Goal: Task Accomplishment & Management: Complete application form

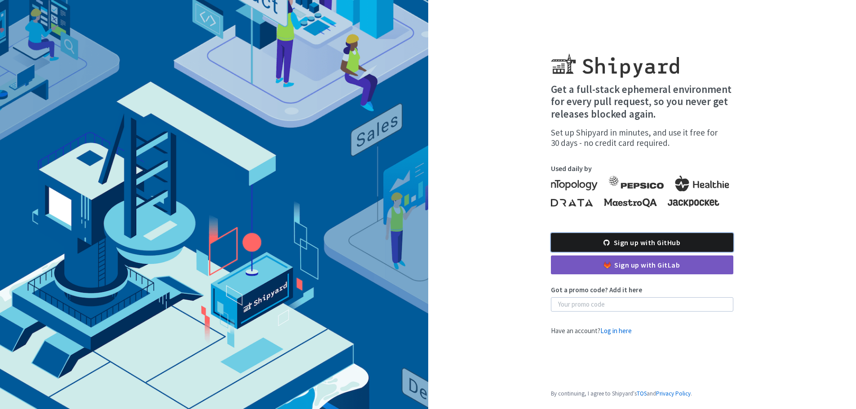
click at [637, 240] on link "Sign up with GitHub" at bounding box center [642, 242] width 182 height 19
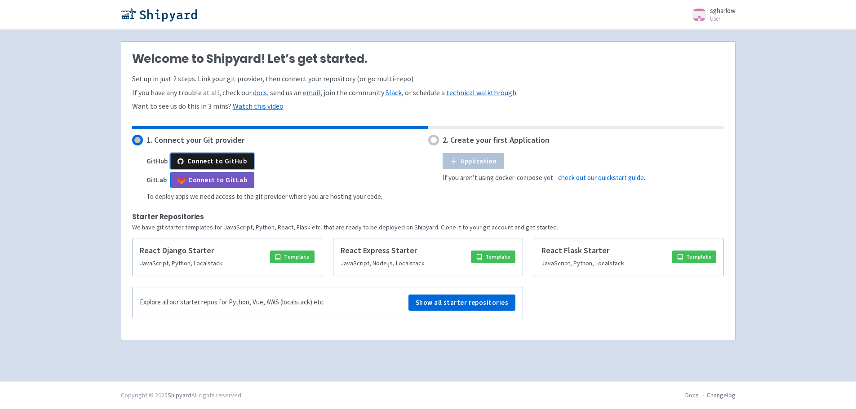
click at [235, 159] on button "Connect to GitHub" at bounding box center [212, 161] width 84 height 16
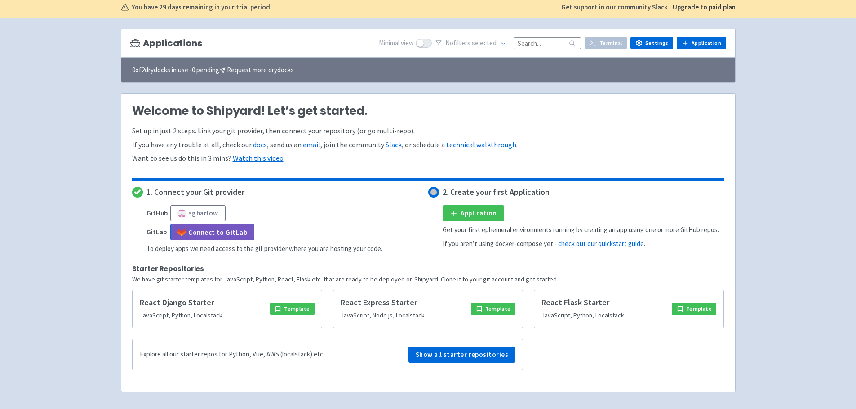
scroll to position [90, 0]
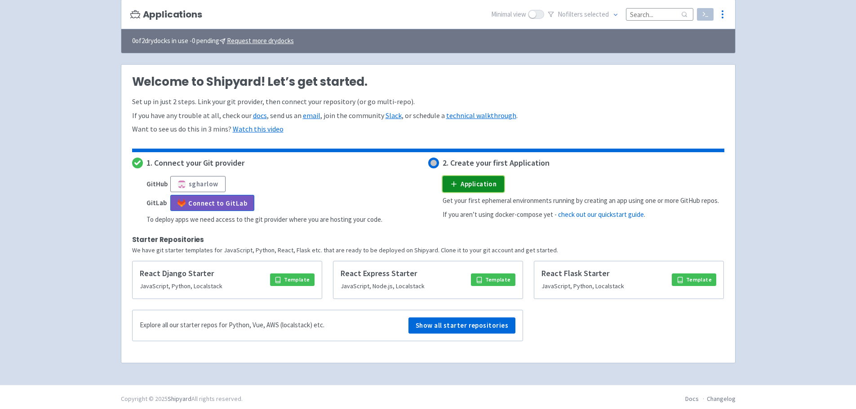
click at [472, 185] on link "Application" at bounding box center [473, 184] width 62 height 16
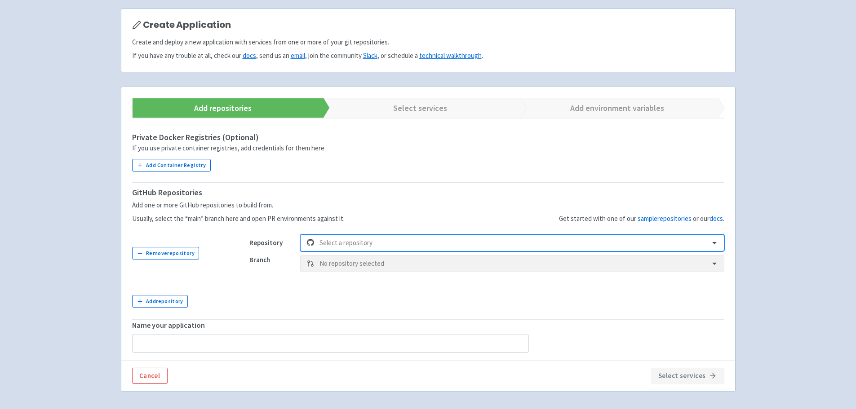
scroll to position [90, 0]
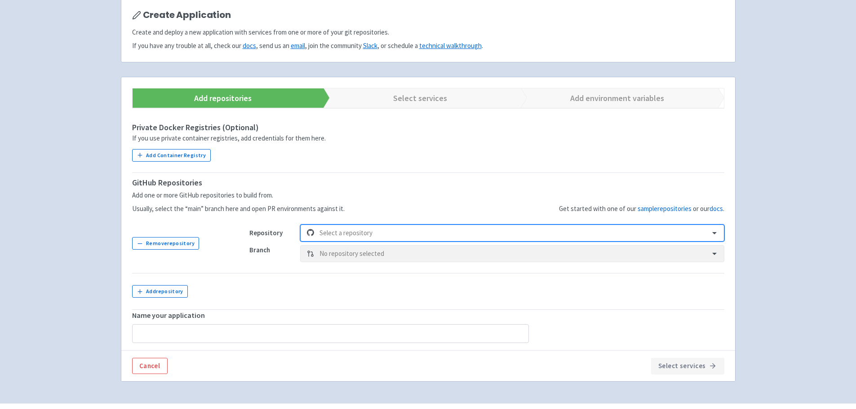
click at [588, 234] on div at bounding box center [511, 233] width 384 height 12
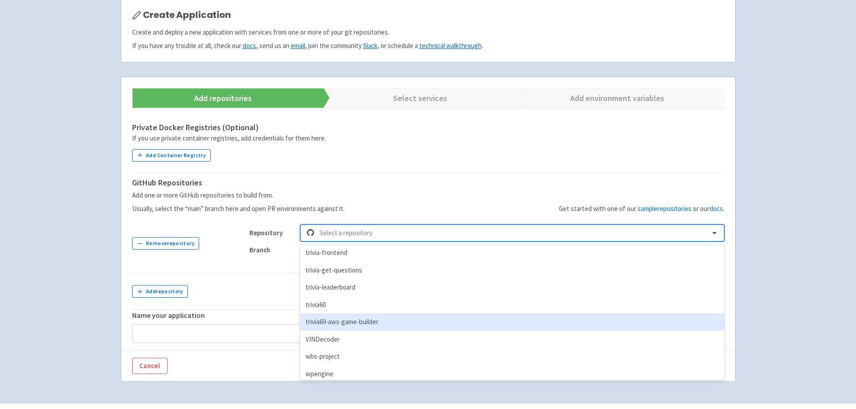
scroll to position [786, 0]
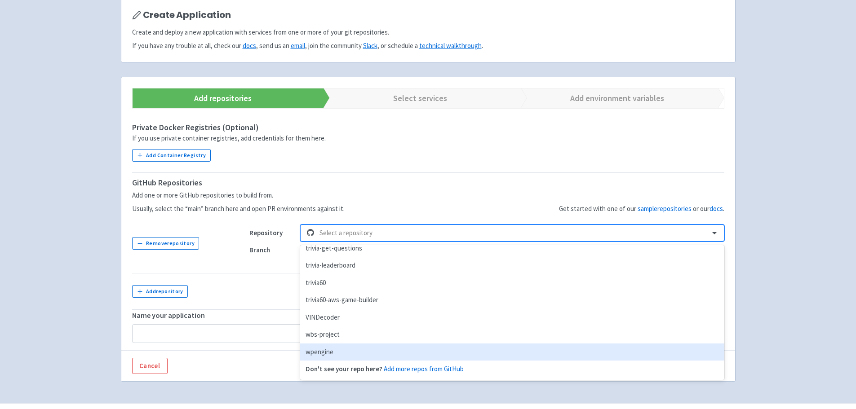
click at [324, 348] on div "wpengine" at bounding box center [512, 353] width 424 height 18
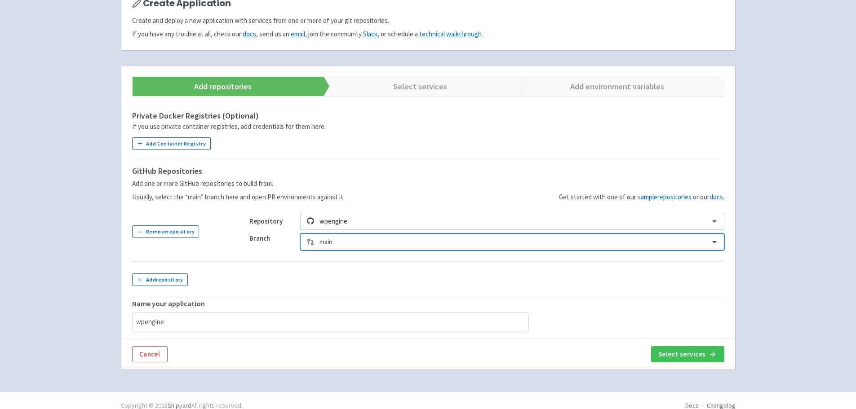
scroll to position [112, 0]
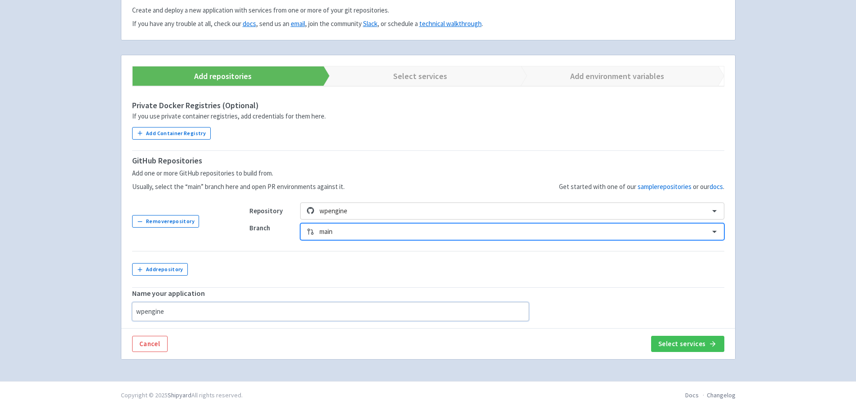
click at [281, 314] on input "wpengine" at bounding box center [330, 311] width 397 height 19
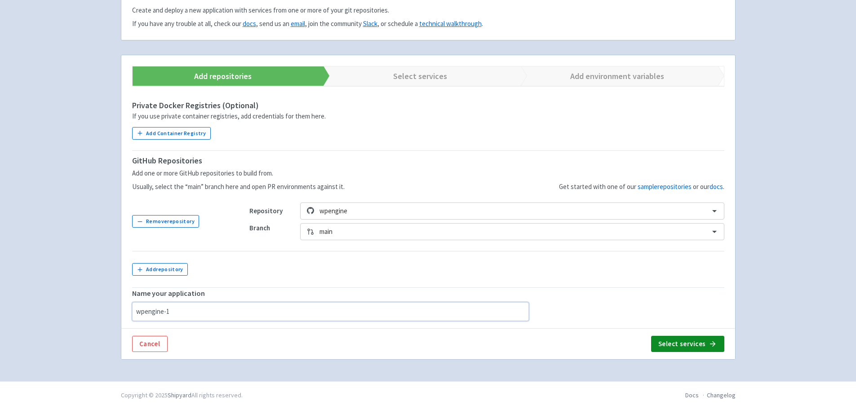
type input "wpengine-1"
click at [685, 338] on button "Select services" at bounding box center [687, 344] width 73 height 16
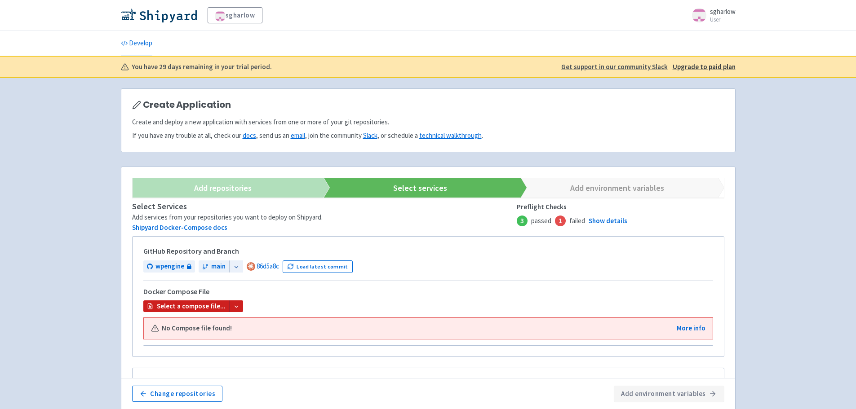
click at [233, 305] on icon at bounding box center [236, 307] width 6 height 6
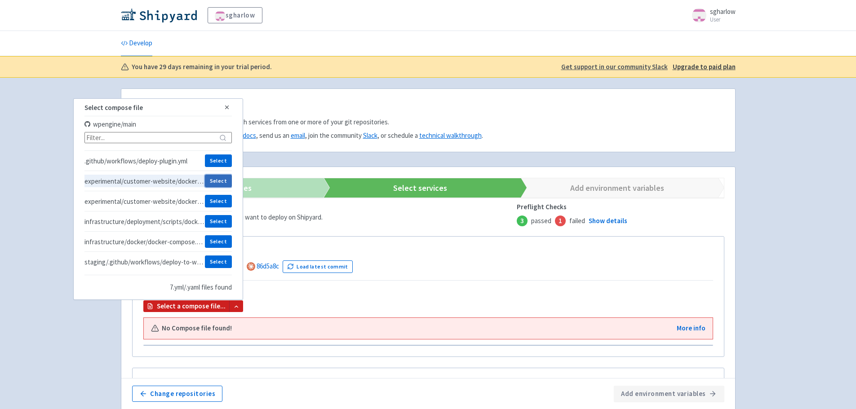
click at [212, 179] on button "Select" at bounding box center [218, 181] width 27 height 13
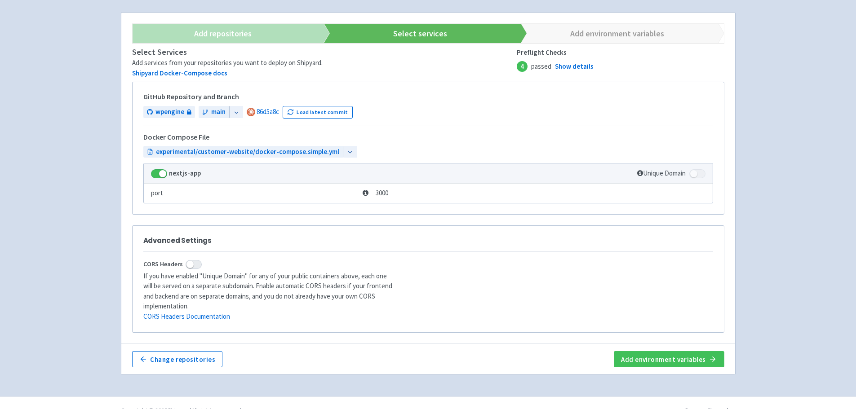
scroll to position [160, 0]
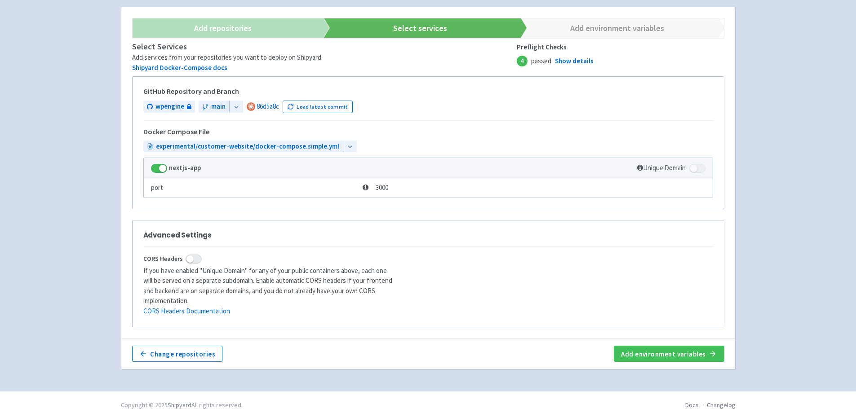
click at [189, 257] on span at bounding box center [194, 259] width 16 height 9
click at [149, 257] on input "CORS Headers" at bounding box center [146, 259] width 6 height 6
checkbox input "true"
click at [650, 346] on button "Add environment variables" at bounding box center [669, 354] width 110 height 16
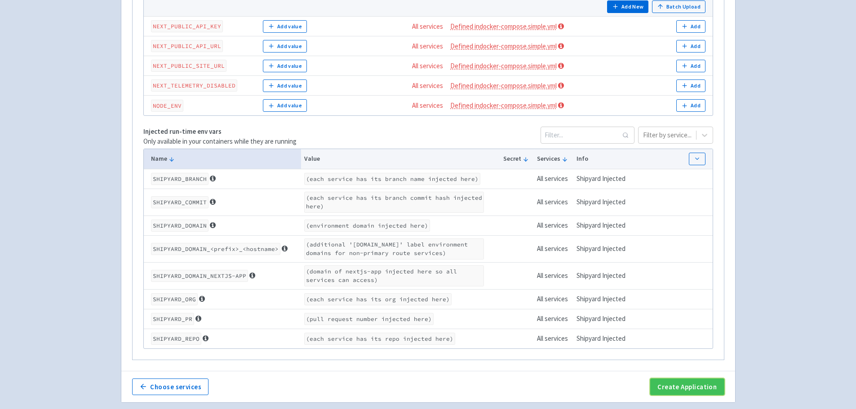
scroll to position [373, 0]
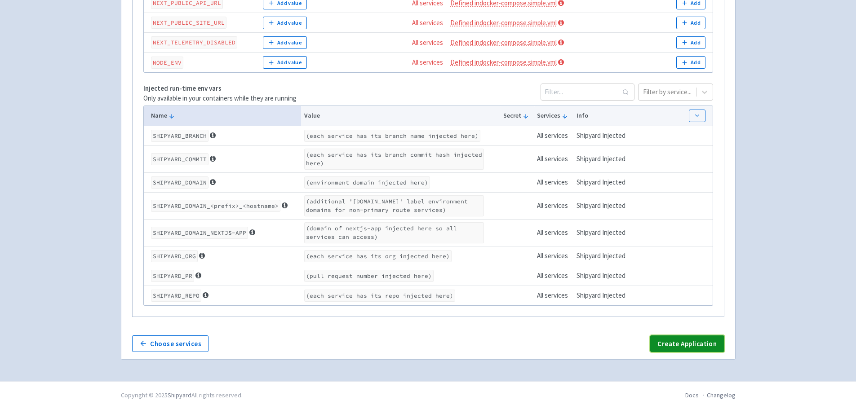
click at [695, 337] on button "Create Application" at bounding box center [687, 344] width 74 height 16
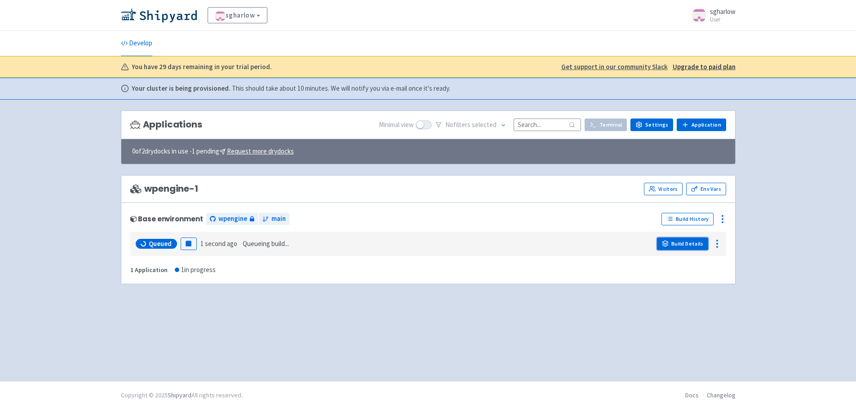
click at [697, 243] on link "Build Details" at bounding box center [682, 244] width 51 height 13
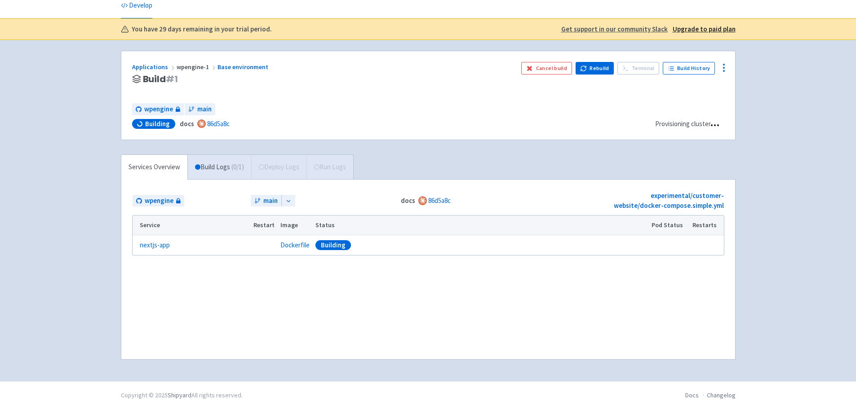
scroll to position [38, 0]
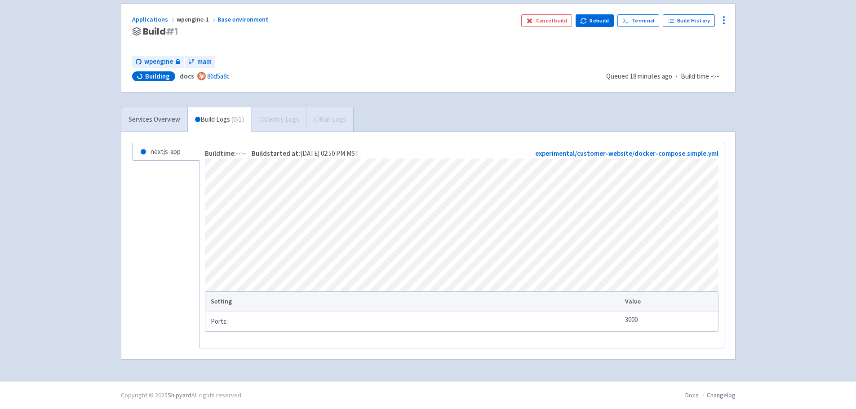
scroll to position [96, 0]
click at [162, 110] on link "Services Overview" at bounding box center [154, 119] width 66 height 25
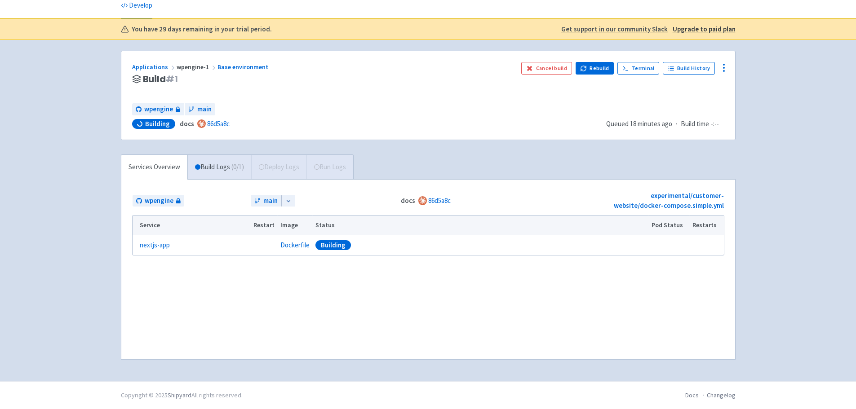
scroll to position [38, 0]
click at [669, 193] on link "experimental/customer-website/docker-compose.simple.yml" at bounding box center [669, 200] width 110 height 19
click at [212, 164] on link "Build Logs ( 0 / 1 )" at bounding box center [219, 167] width 63 height 25
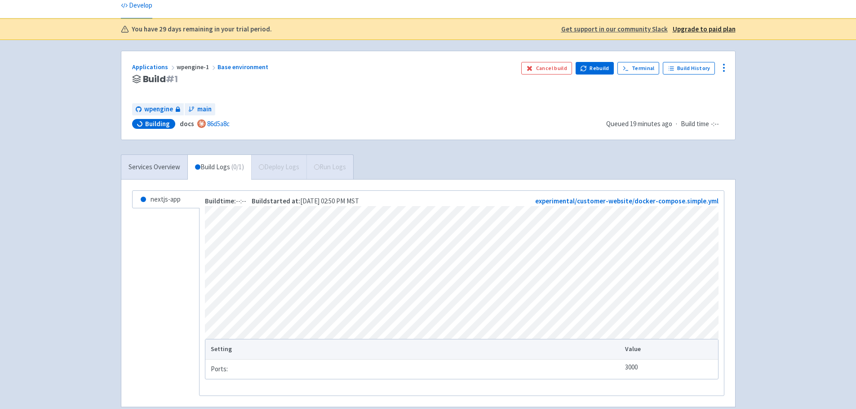
click at [699, 29] on u "Upgrade to paid plan" at bounding box center [703, 29] width 63 height 9
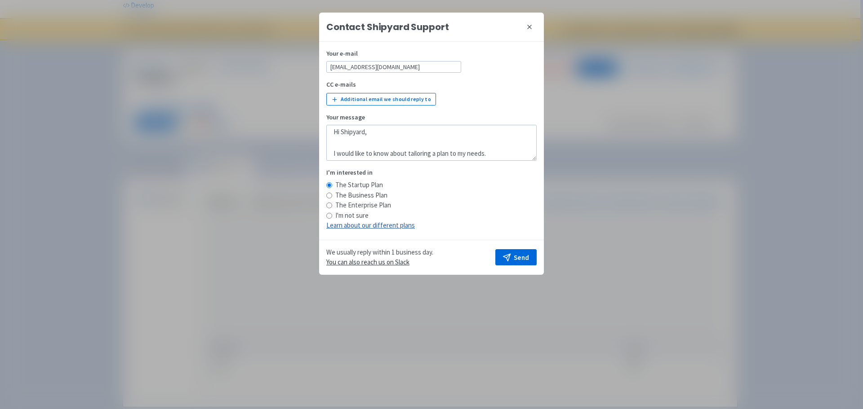
click at [405, 219] on div "I'm not sure" at bounding box center [431, 216] width 210 height 10
click at [405, 222] on link "Learn about our different plans" at bounding box center [370, 225] width 88 height 9
click at [531, 27] on icon at bounding box center [529, 26] width 7 height 7
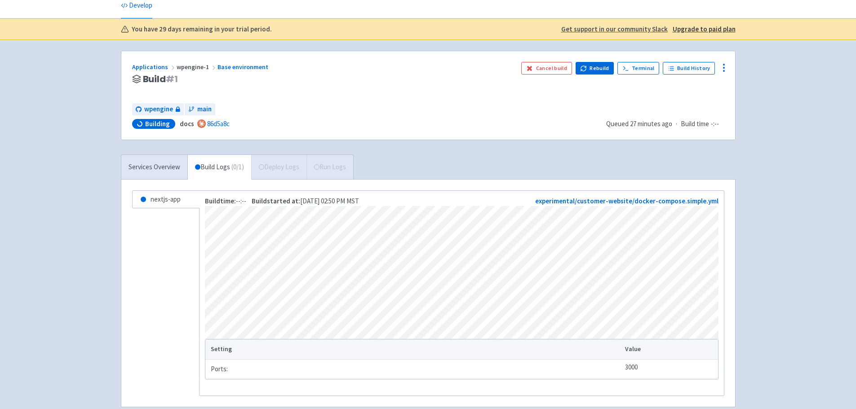
click at [41, 175] on div "sgharlow sgharlow User Profile Sign out Develop" at bounding box center [428, 195] width 856 height 467
